Goal: Task Accomplishment & Management: Manage account settings

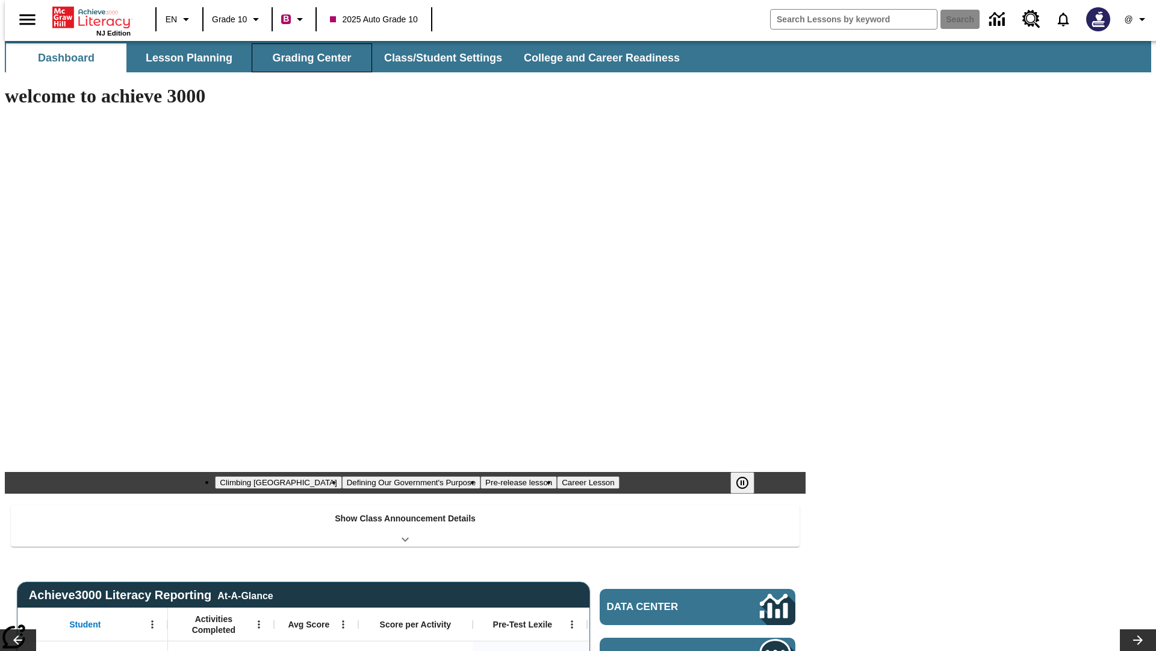
click at [307, 58] on button "Grading Center" at bounding box center [312, 57] width 120 height 29
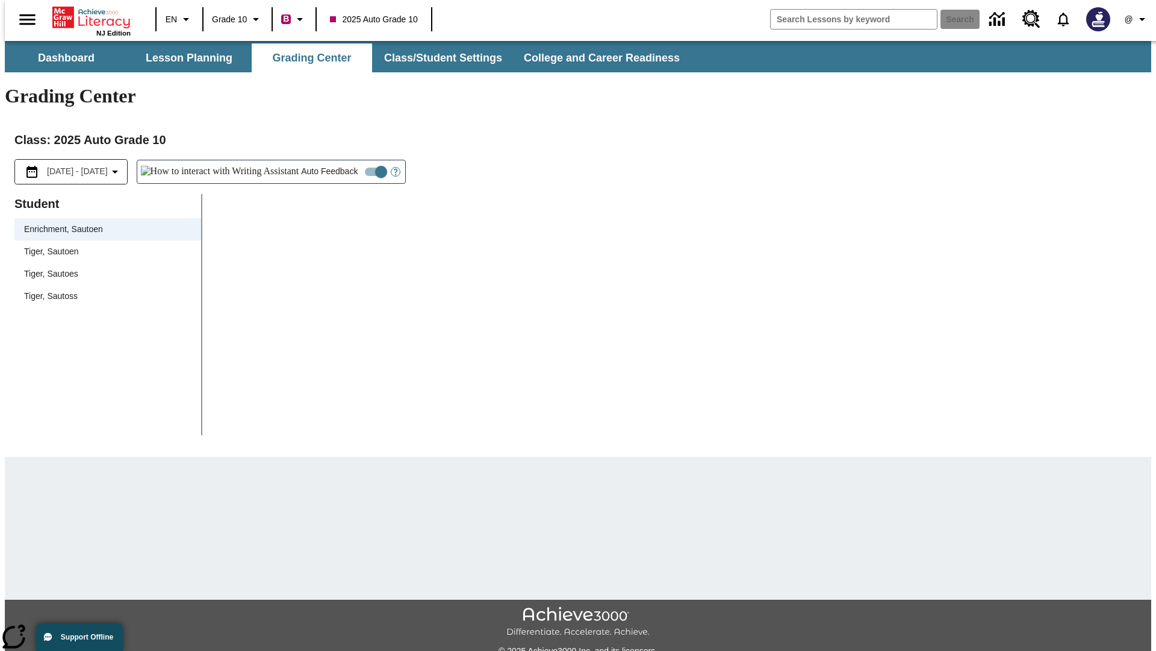
click at [104, 245] on span "Tiger, Sautoen" at bounding box center [107, 251] width 167 height 13
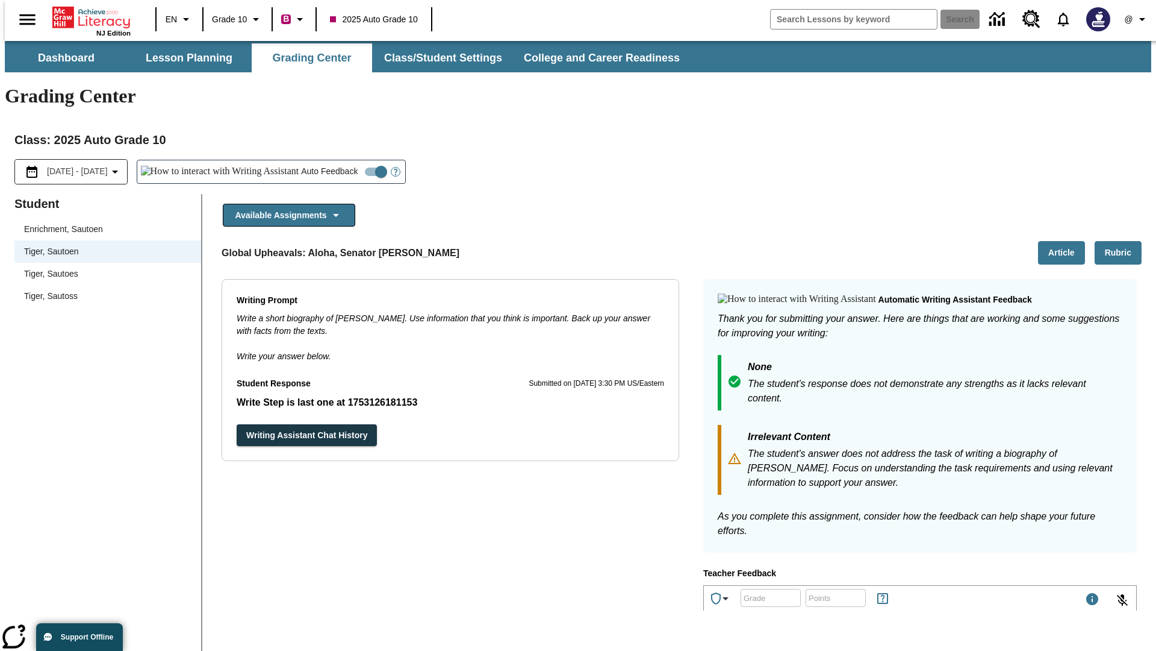
scroll to position [208, 0]
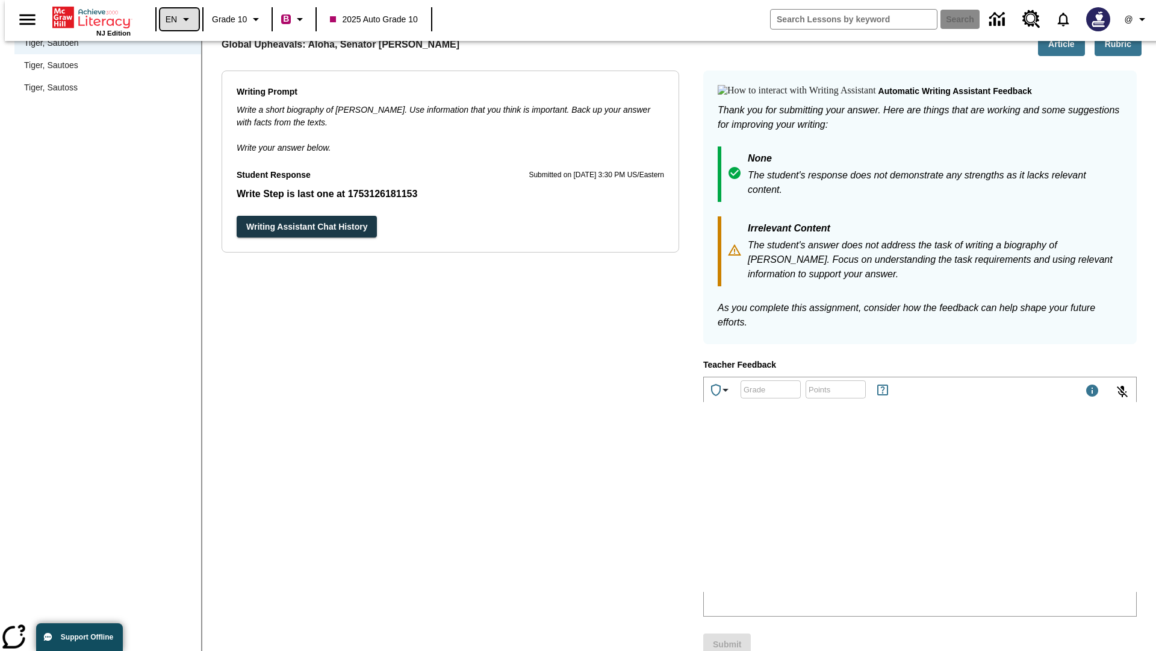
click at [179, 19] on icon "Language: EN, Select a language" at bounding box center [186, 19] width 14 height 14
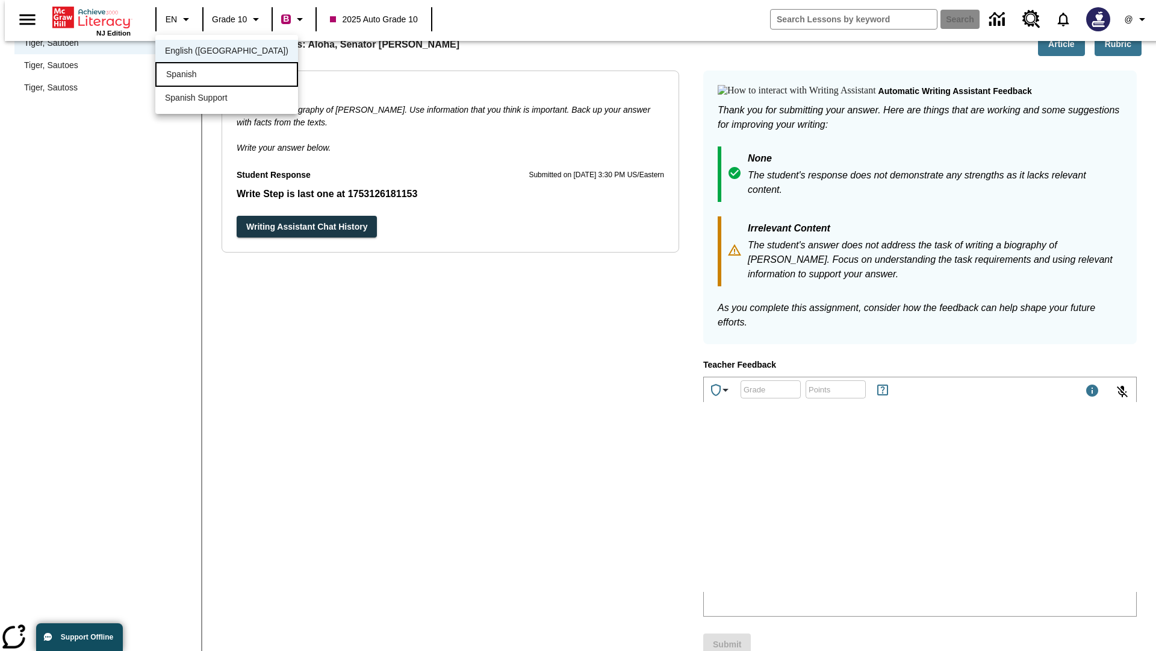
click at [201, 75] on div "Spanish" at bounding box center [226, 74] width 143 height 25
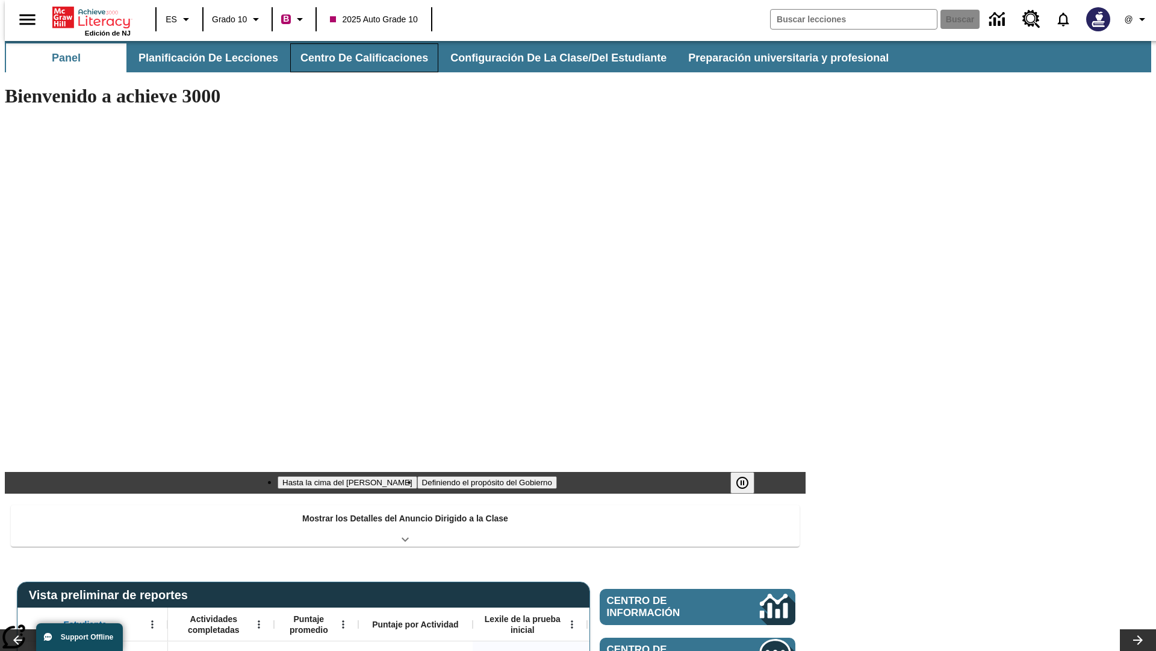
click at [354, 58] on button "Centro de calificaciones" at bounding box center [364, 57] width 148 height 29
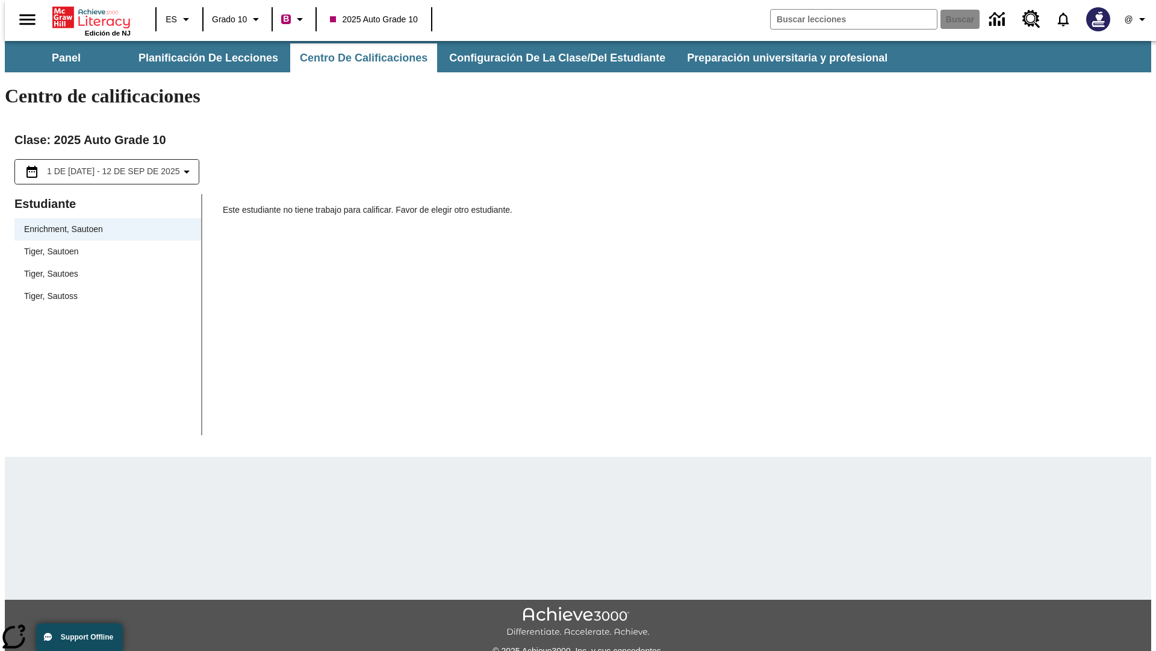
click at [104, 245] on span "Tiger, Sautoen" at bounding box center [107, 251] width 167 height 13
